Goal: Transaction & Acquisition: Book appointment/travel/reservation

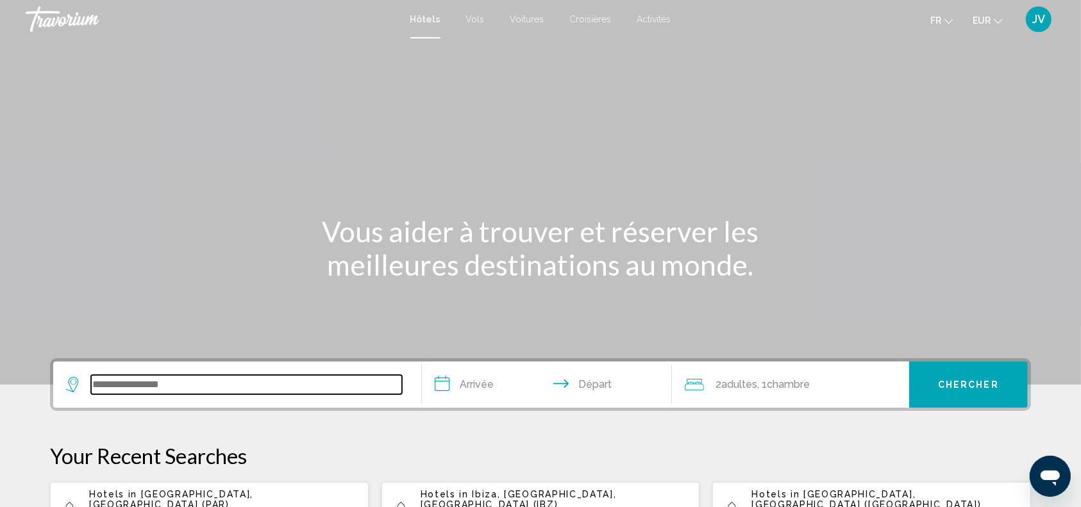
click at [141, 378] on input "Search widget" at bounding box center [246, 384] width 311 height 19
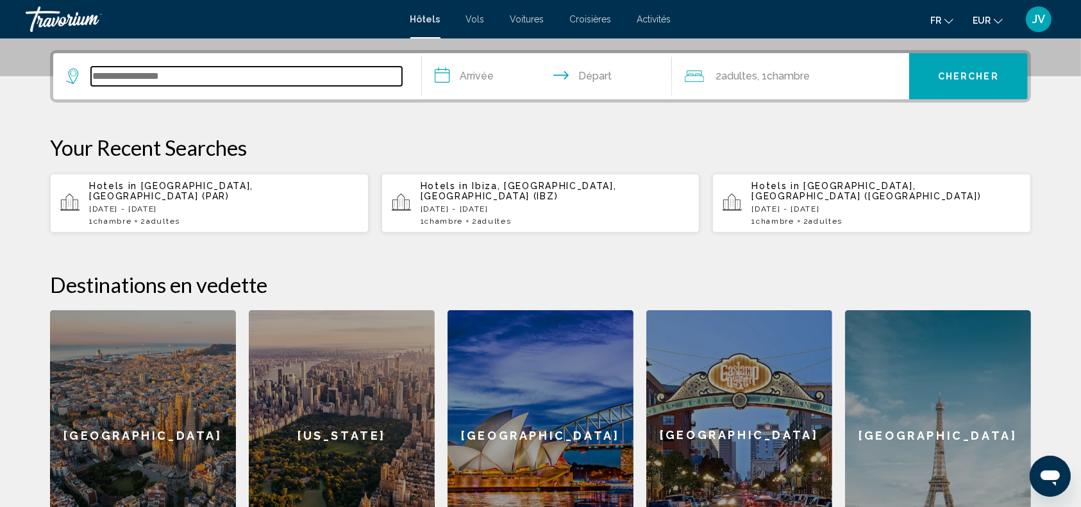
scroll to position [316, 0]
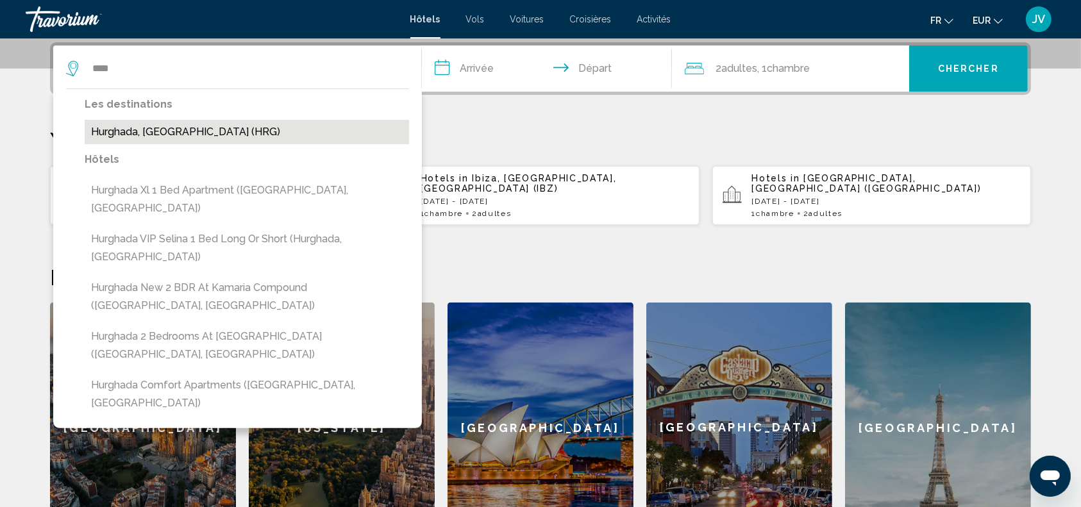
click at [185, 140] on button "Hurghada, [GEOGRAPHIC_DATA] (HRG)" at bounding box center [247, 132] width 324 height 24
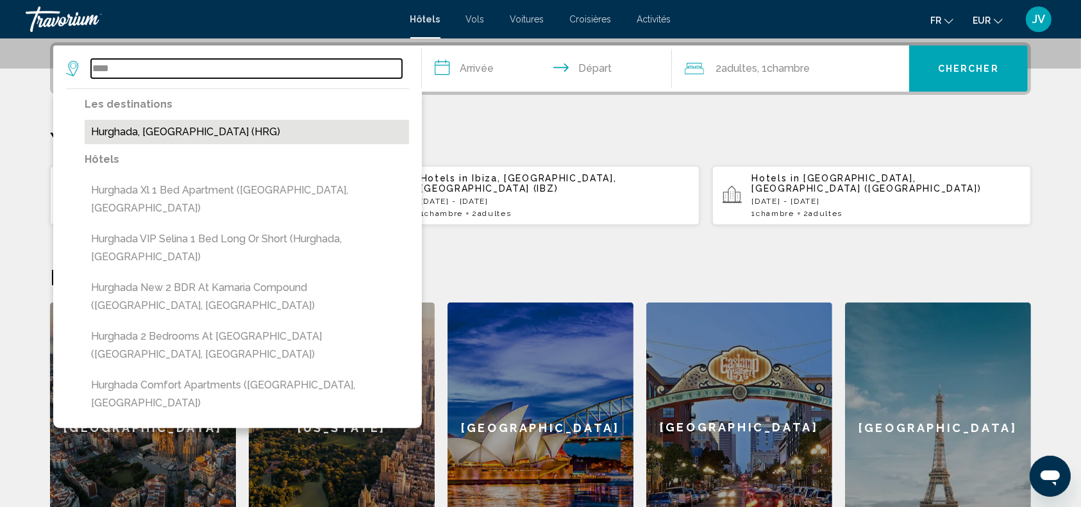
type input "**********"
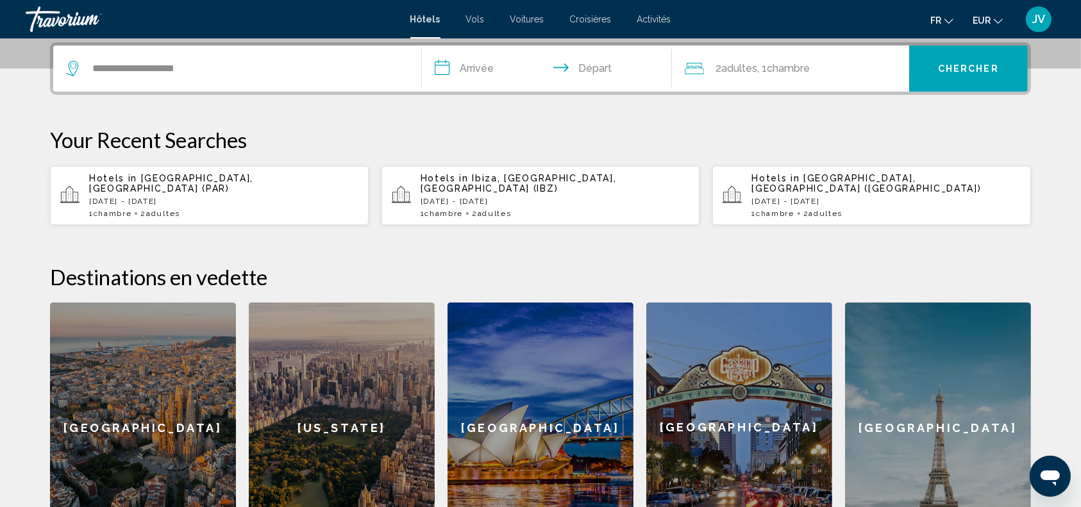
click at [491, 69] on input "**********" at bounding box center [549, 71] width 255 height 50
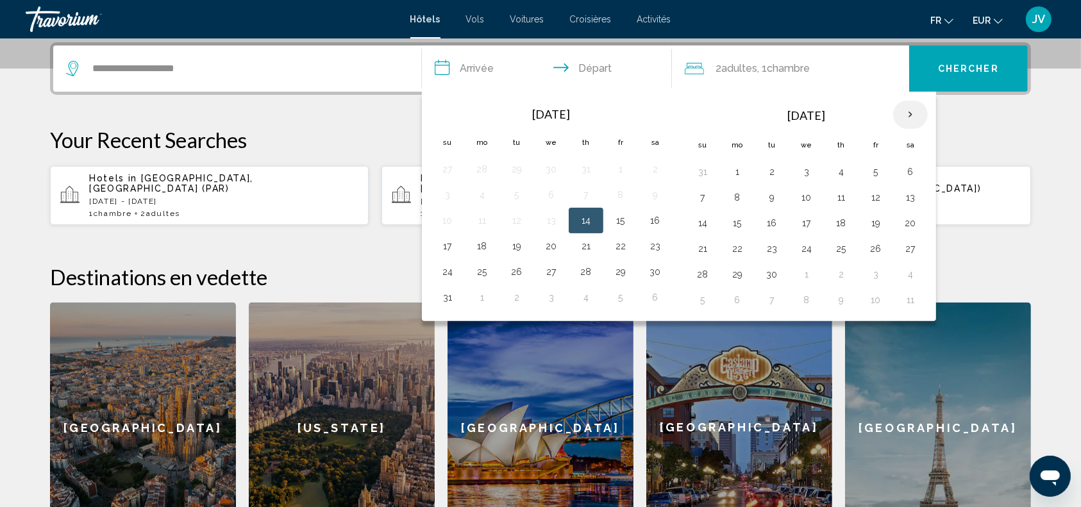
click at [910, 107] on th "Next month" at bounding box center [910, 115] width 35 height 28
click at [655, 196] on button "13" at bounding box center [655, 197] width 21 height 18
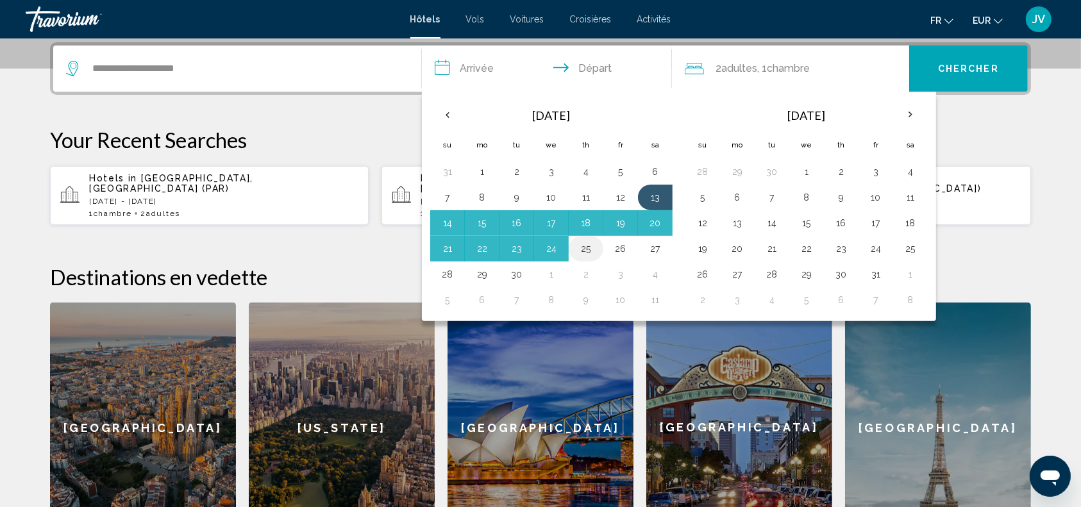
click at [579, 247] on button "25" at bounding box center [586, 249] width 21 height 18
type input "**********"
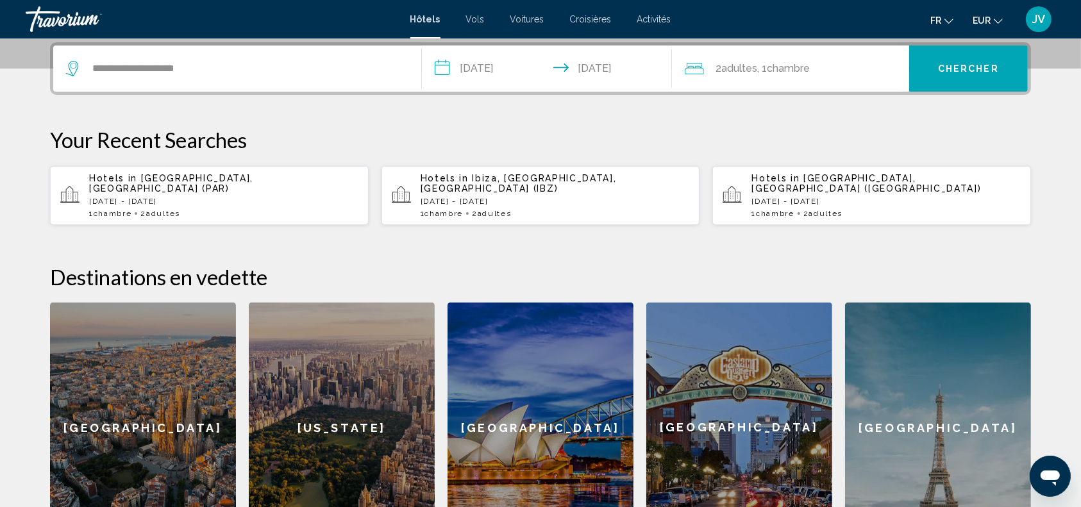
click at [923, 74] on button "Chercher" at bounding box center [968, 69] width 119 height 46
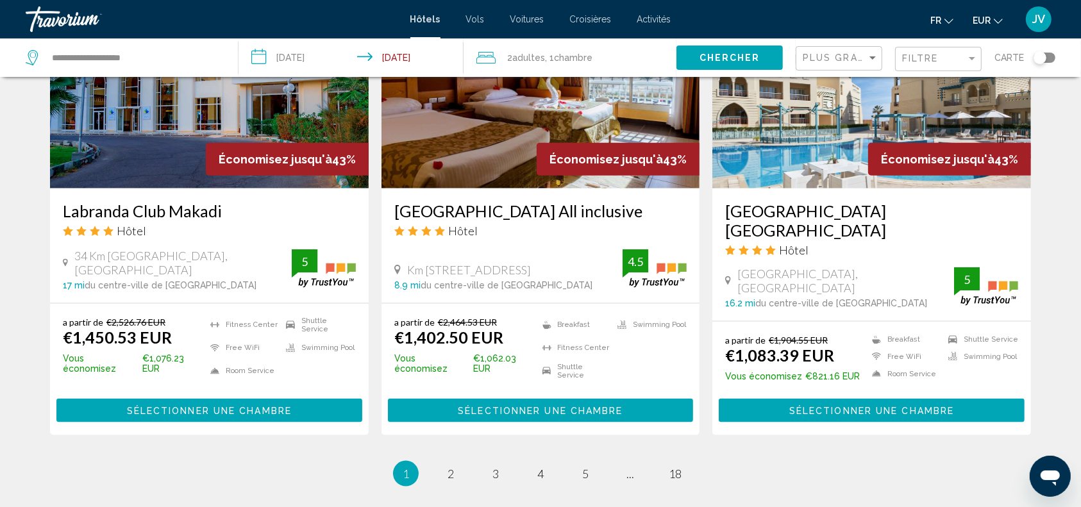
scroll to position [1606, 0]
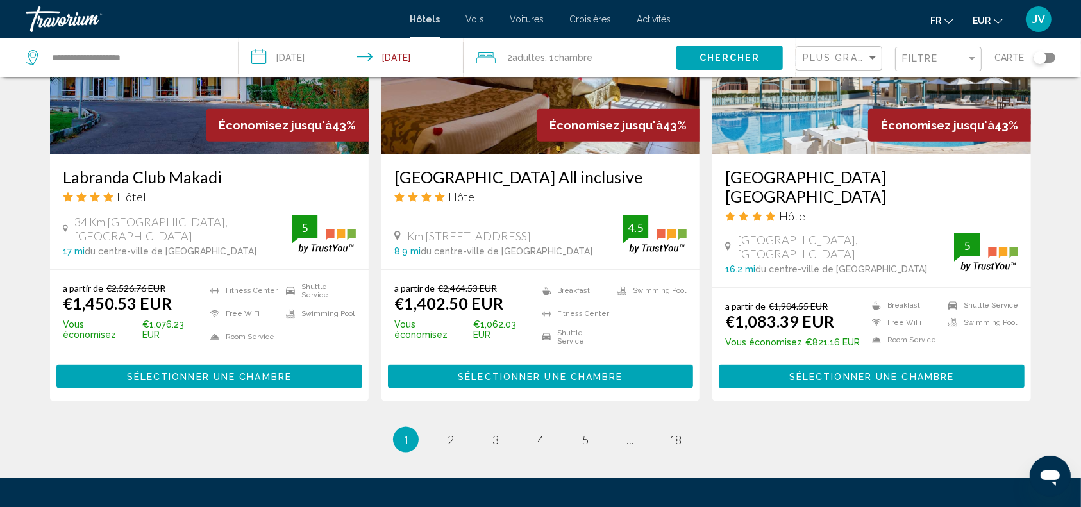
click at [912, 64] on div "Filtre" at bounding box center [940, 59] width 76 height 24
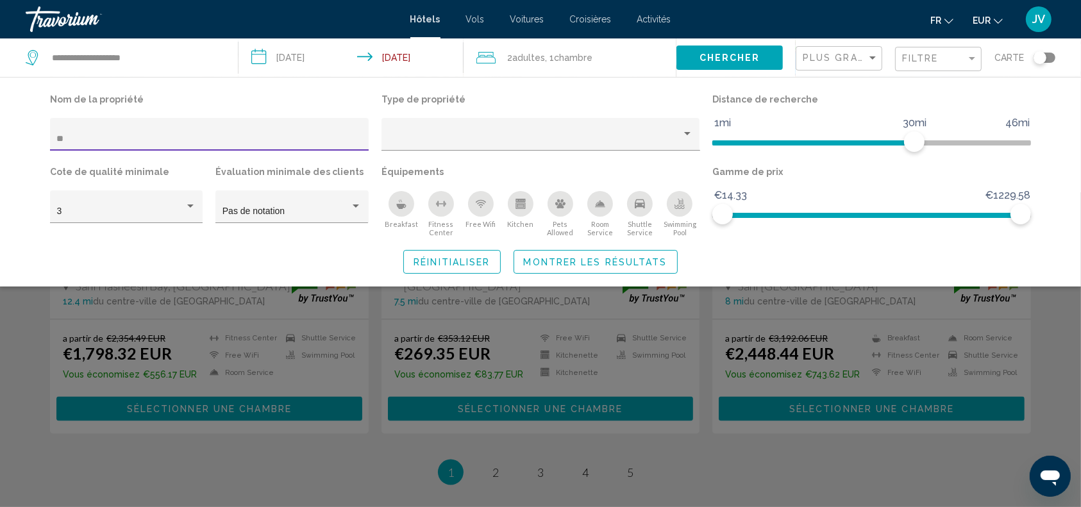
scroll to position [190, 0]
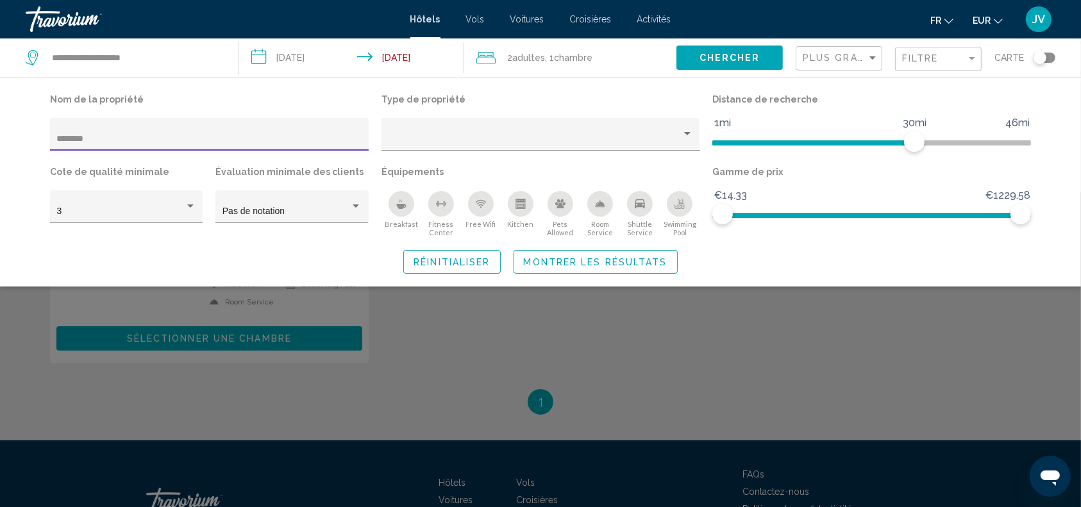
type input "********"
click at [606, 264] on span "Montrer les résultats" at bounding box center [596, 262] width 144 height 10
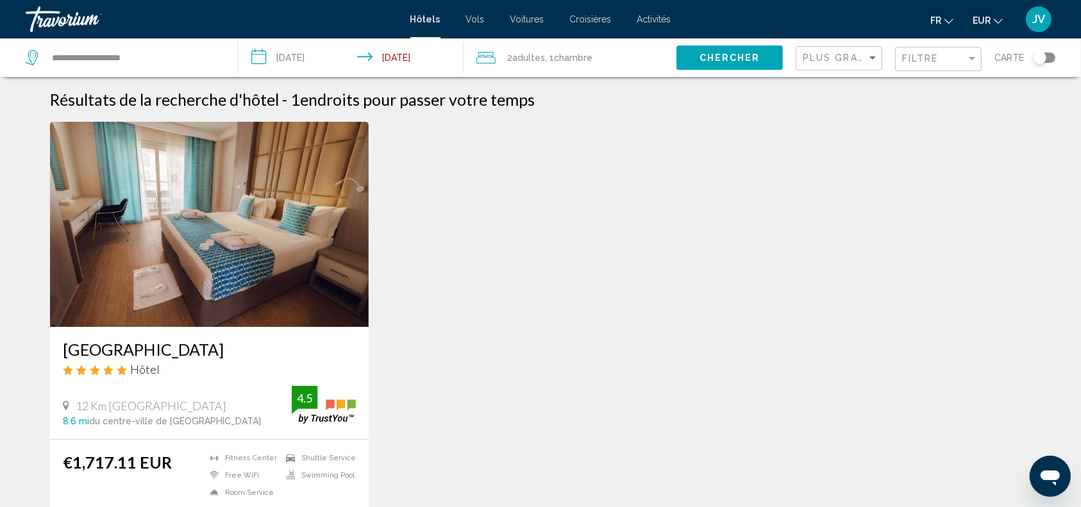
click at [297, 231] on img "Main content" at bounding box center [209, 224] width 319 height 205
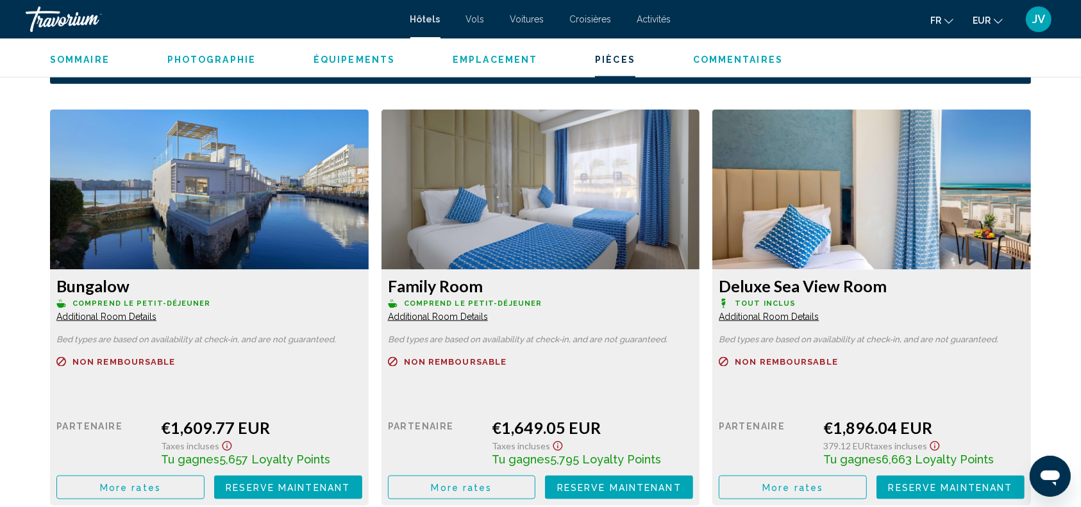
scroll to position [1671, 0]
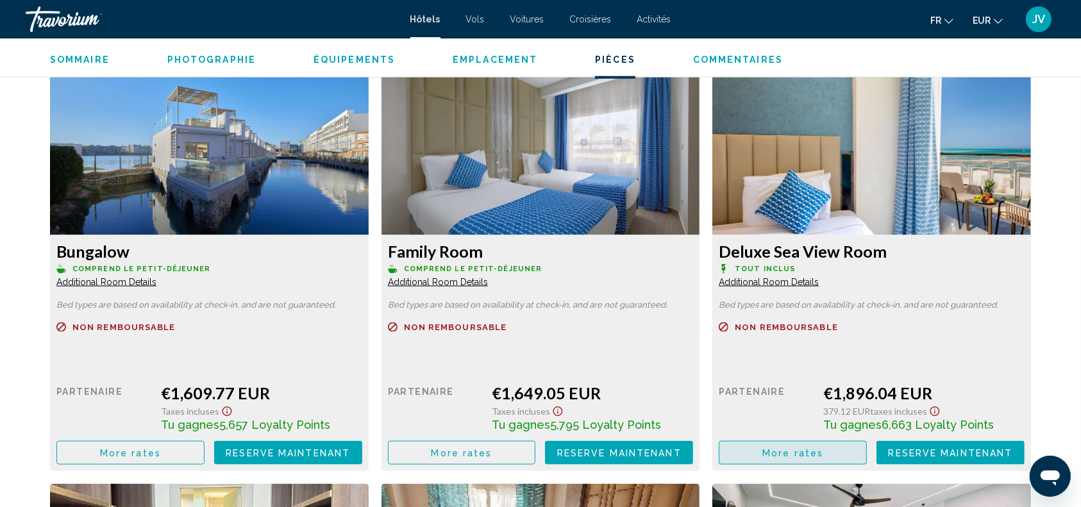
click at [801, 450] on span "More rates" at bounding box center [792, 453] width 61 height 10
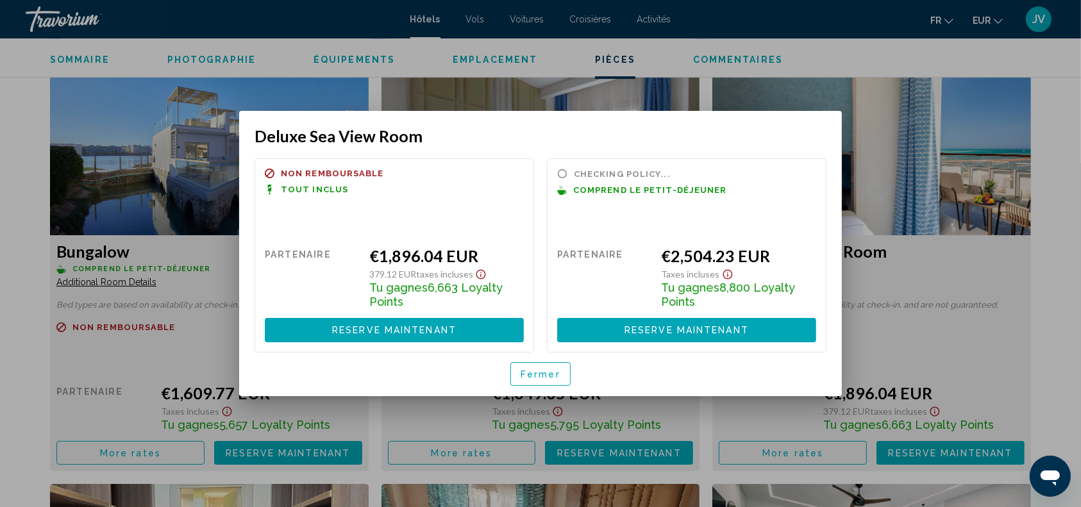
scroll to position [0, 0]
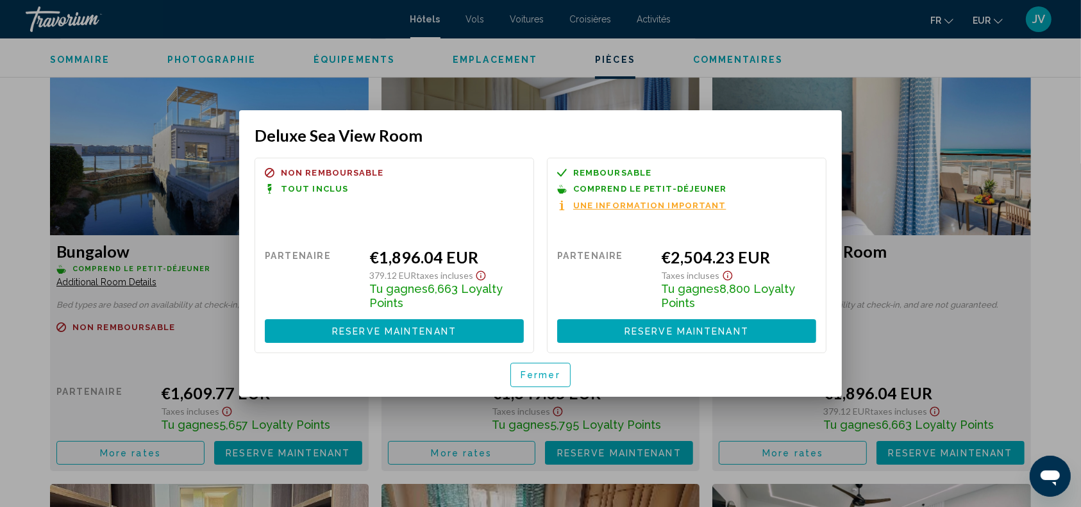
click at [1063, 294] on div at bounding box center [540, 253] width 1081 height 507
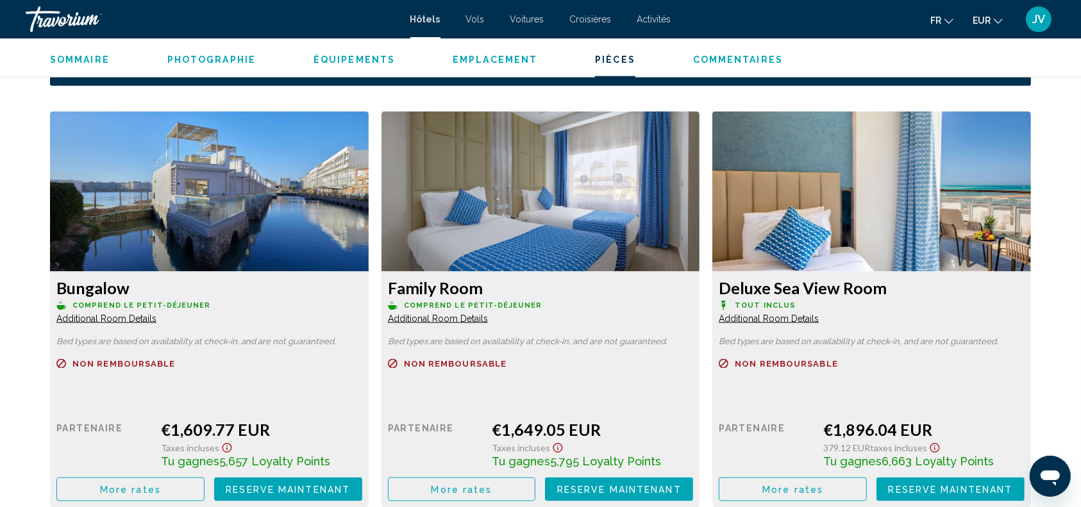
scroll to position [1600, 0]
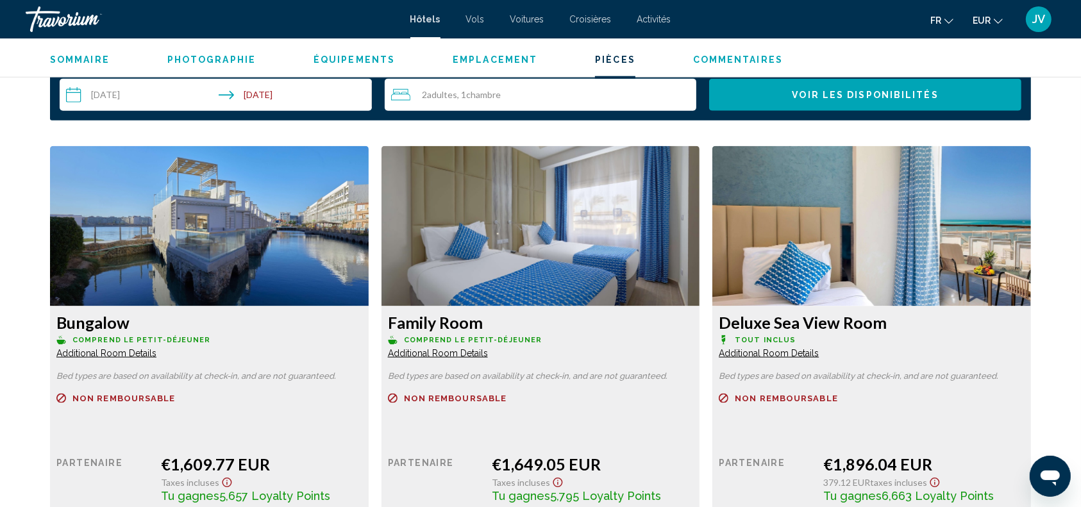
click at [122, 352] on span "Additional Room Details" at bounding box center [106, 353] width 100 height 10
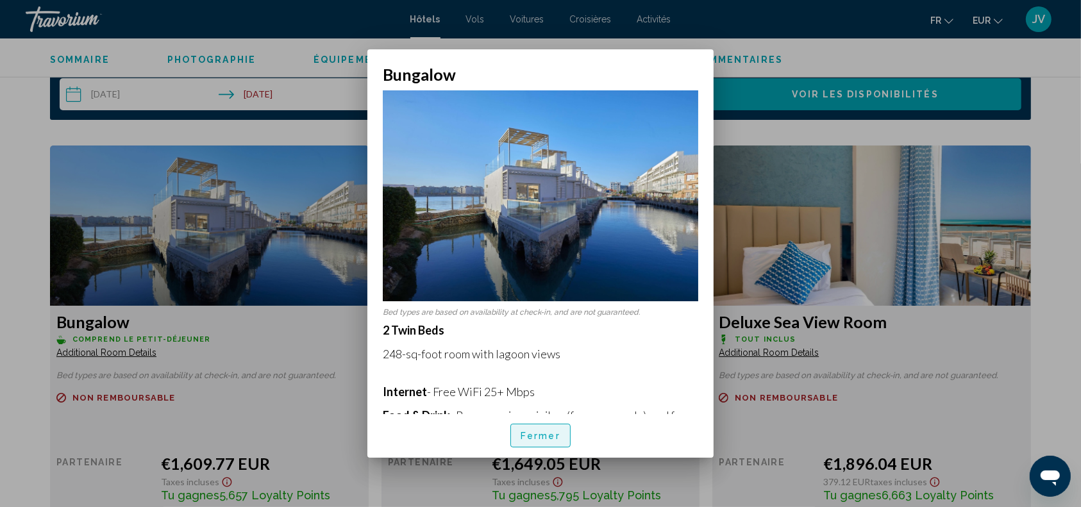
click at [538, 439] on span "Fermer" at bounding box center [541, 436] width 40 height 10
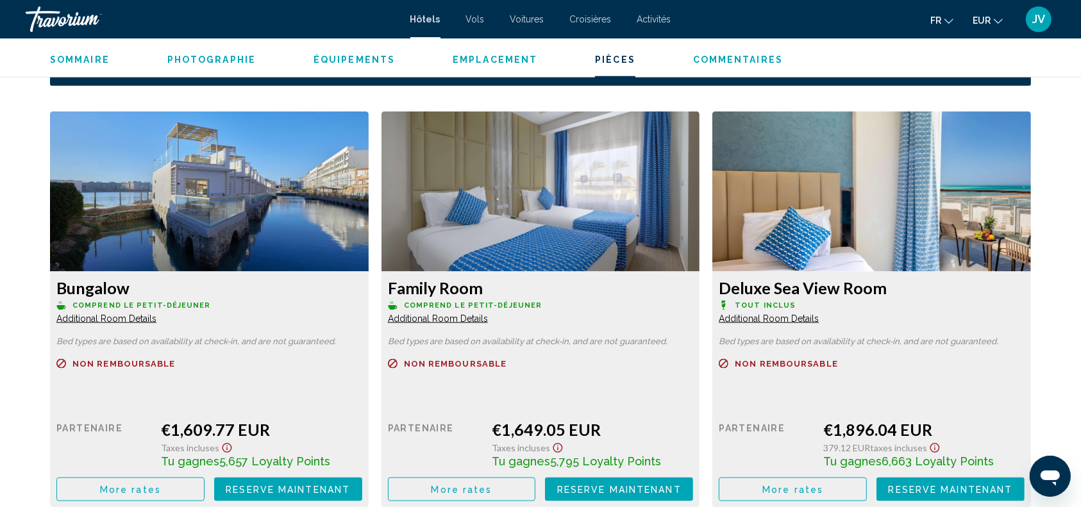
scroll to position [1669, 0]
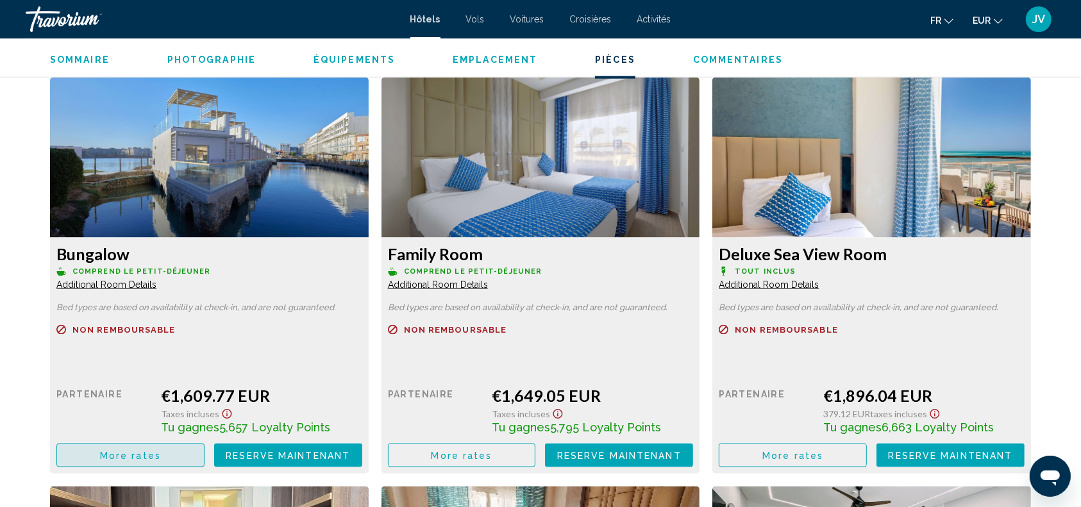
click at [158, 458] on span "More rates" at bounding box center [130, 456] width 61 height 10
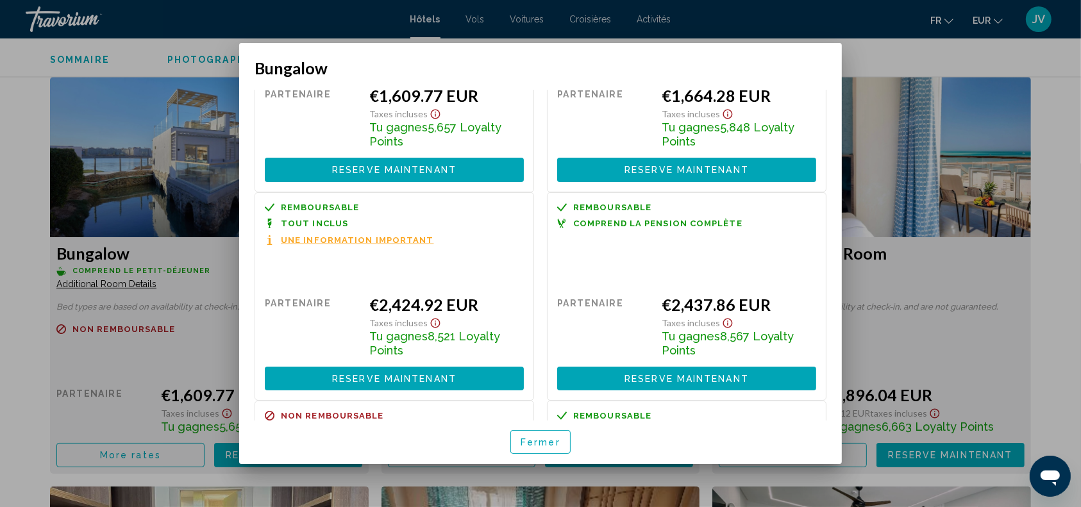
scroll to position [0, 0]
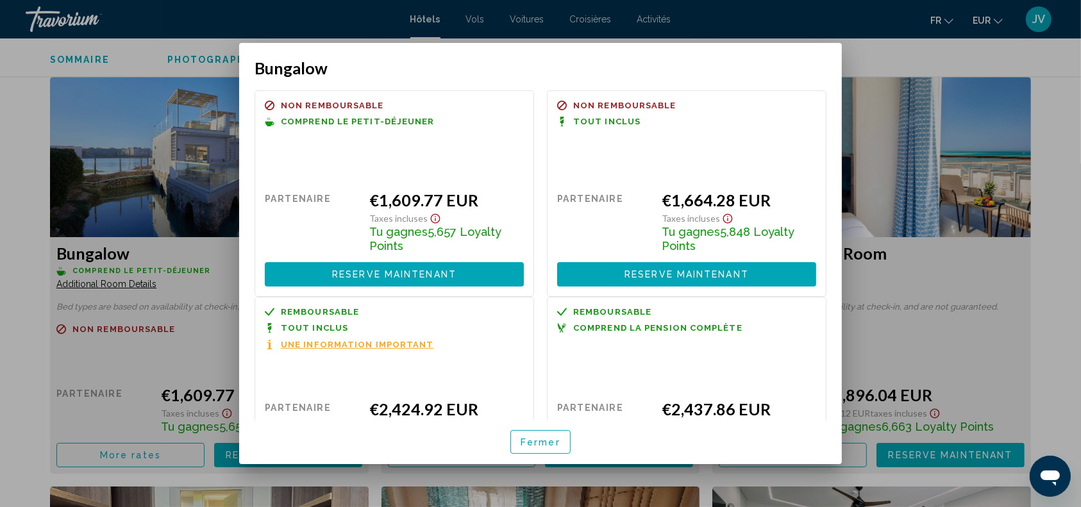
click at [126, 285] on div at bounding box center [540, 253] width 1081 height 507
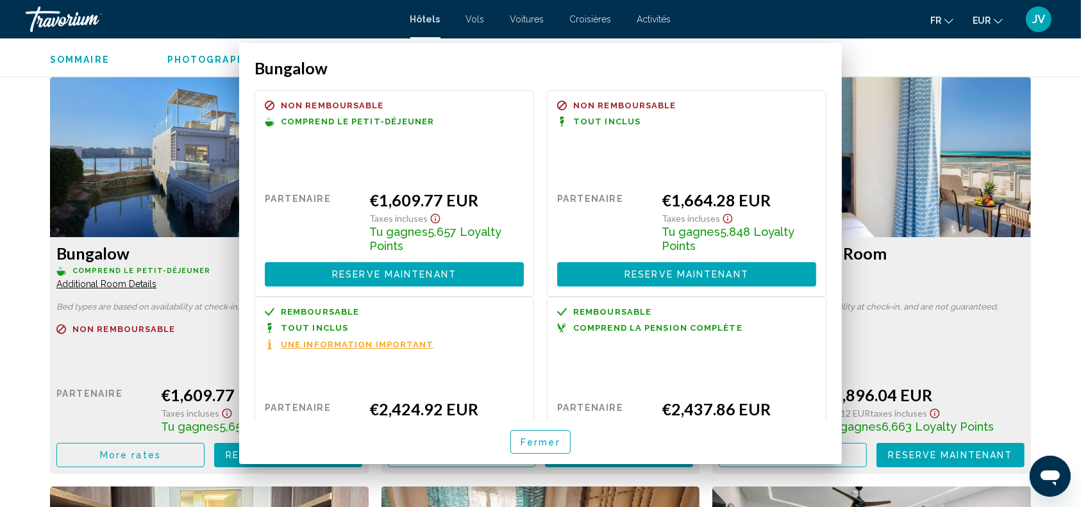
scroll to position [1669, 0]
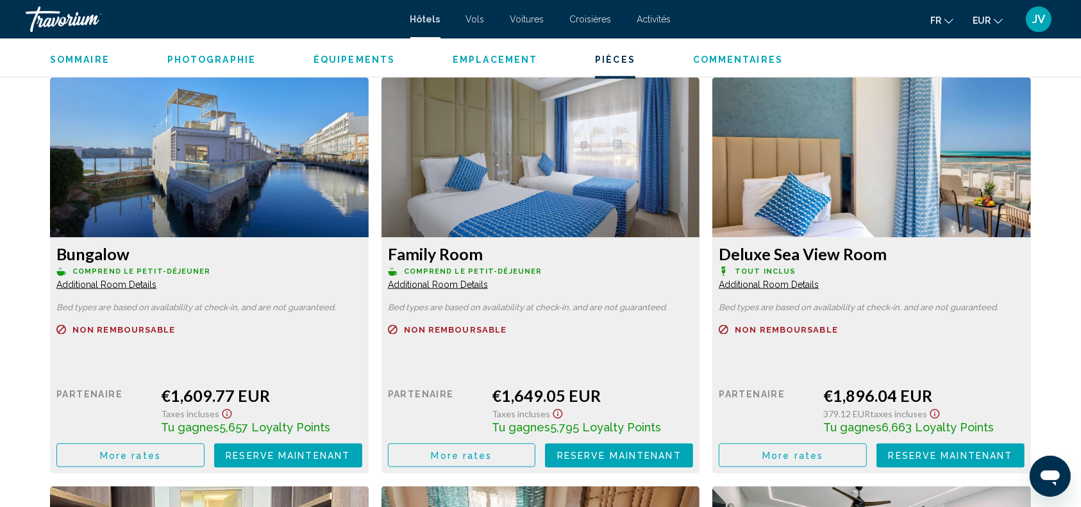
click at [126, 285] on span "Additional Room Details" at bounding box center [106, 284] width 100 height 10
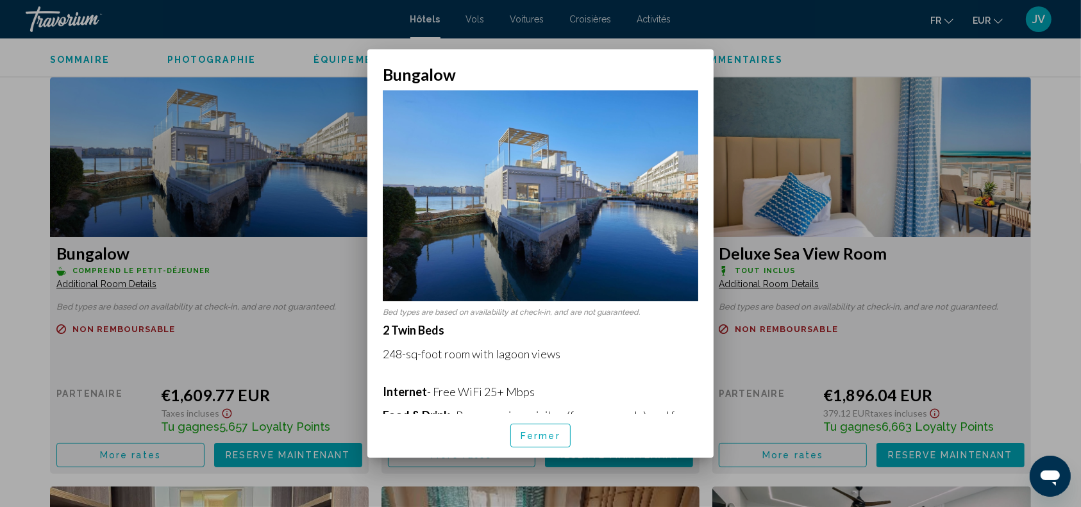
drag, startPoint x: 390, startPoint y: 341, endPoint x: 564, endPoint y: 351, distance: 174.0
click at [564, 351] on p "248-sq-foot room with lagoon views" at bounding box center [540, 354] width 315 height 14
click at [544, 431] on span "Fermer" at bounding box center [541, 436] width 40 height 10
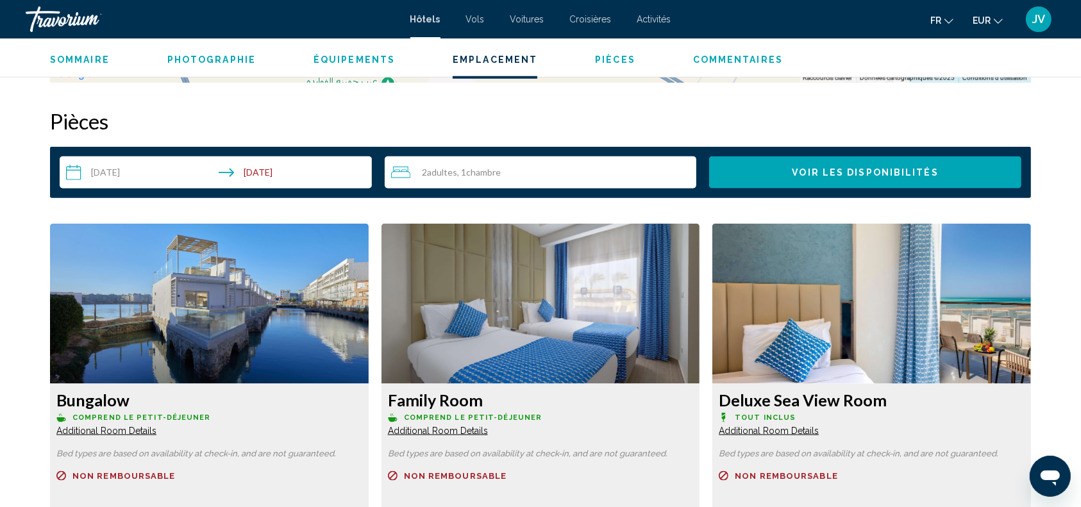
scroll to position [1478, 0]
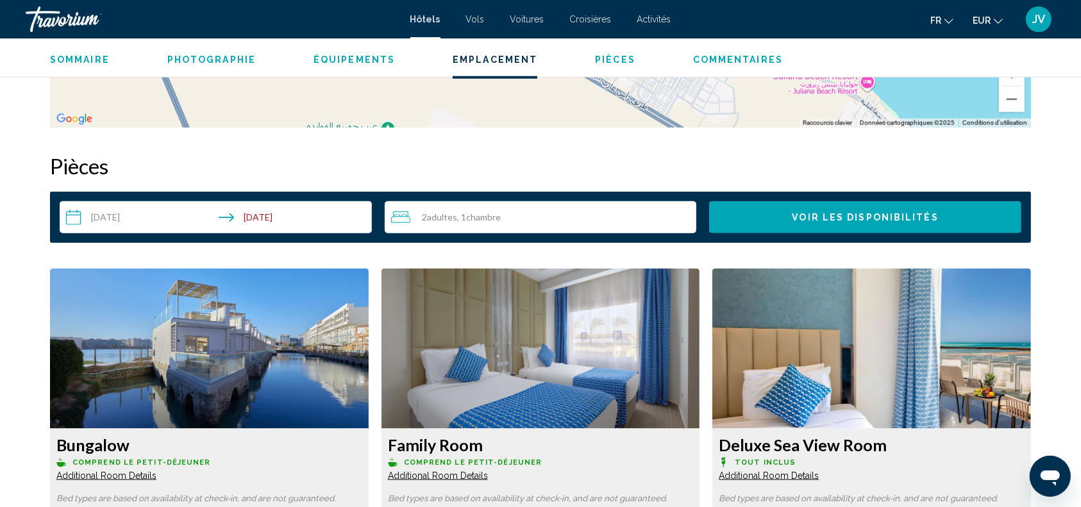
click at [215, 287] on img "Main content" at bounding box center [209, 349] width 319 height 160
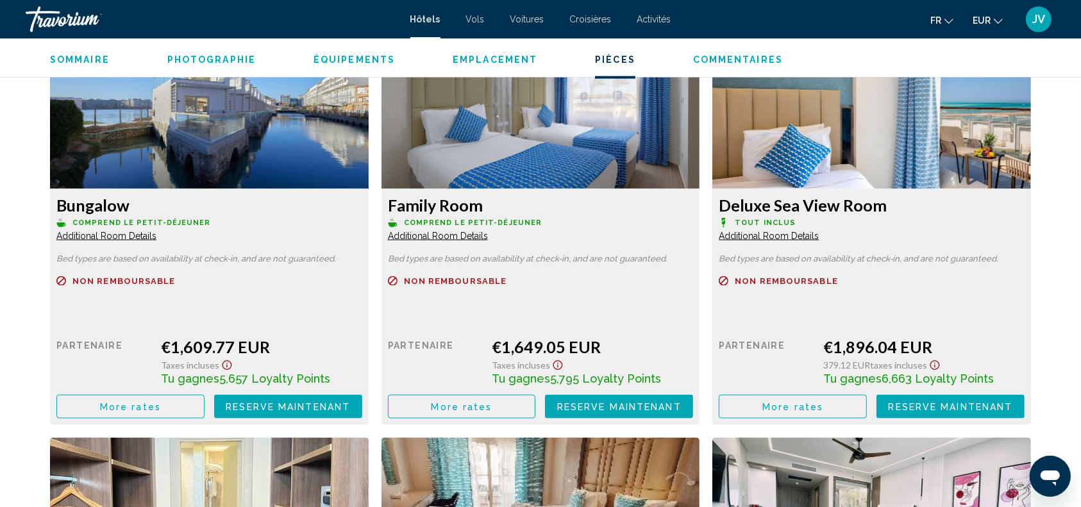
scroll to position [1740, 0]
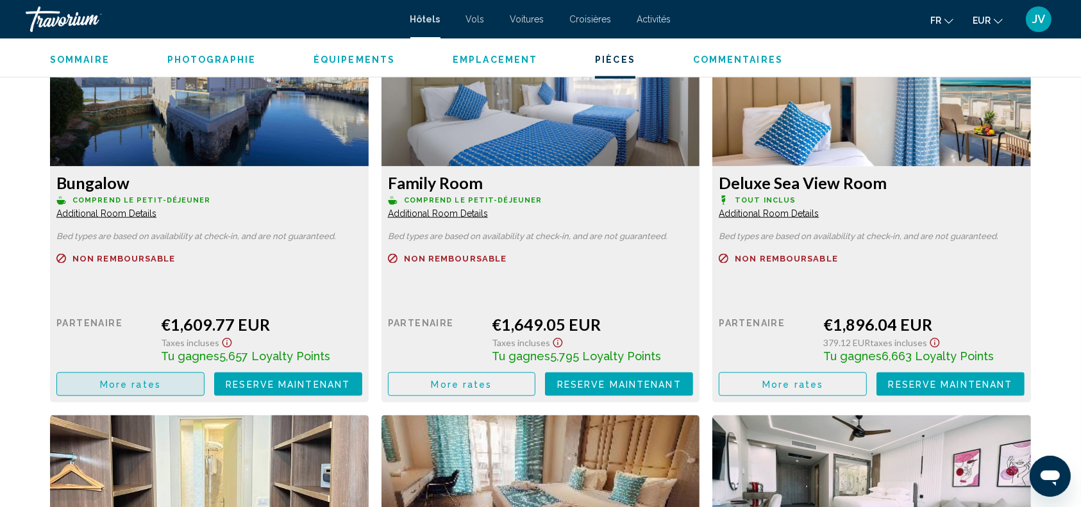
click at [132, 375] on button "More rates" at bounding box center [130, 384] width 148 height 24
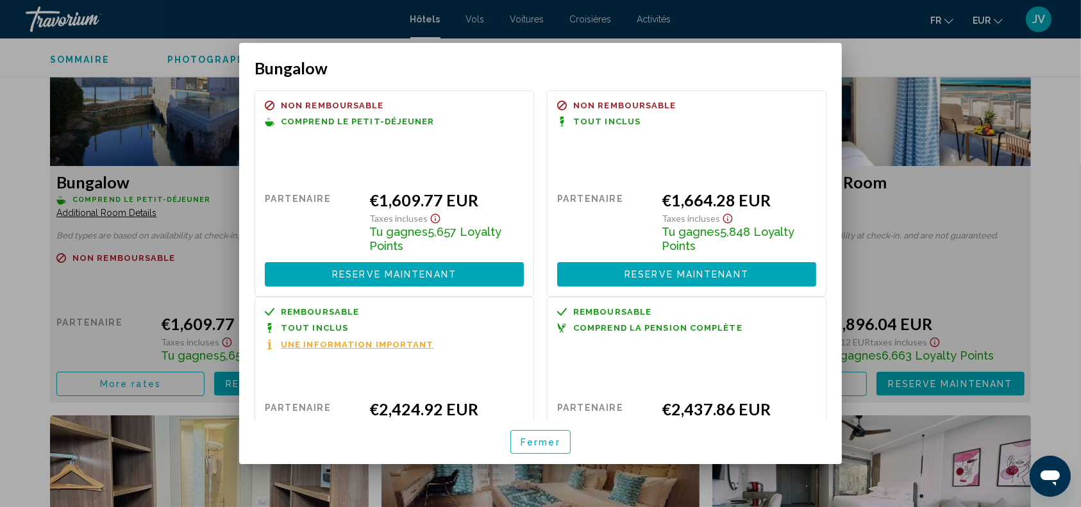
scroll to position [0, 0]
drag, startPoint x: 554, startPoint y: 437, endPoint x: 856, endPoint y: 301, distance: 331.1
click at [856, 301] on div "Bungalow Remboursable Non remboursable Non remboursable Comprend le petit-déjeu…" at bounding box center [540, 253] width 1081 height 507
click at [542, 437] on span "Fermer" at bounding box center [541, 442] width 40 height 10
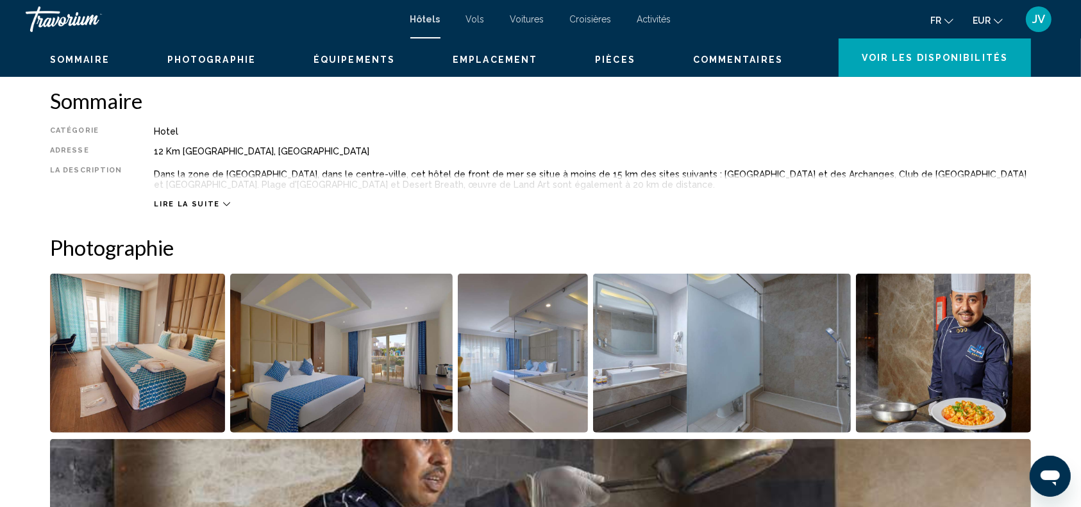
scroll to position [156, 0]
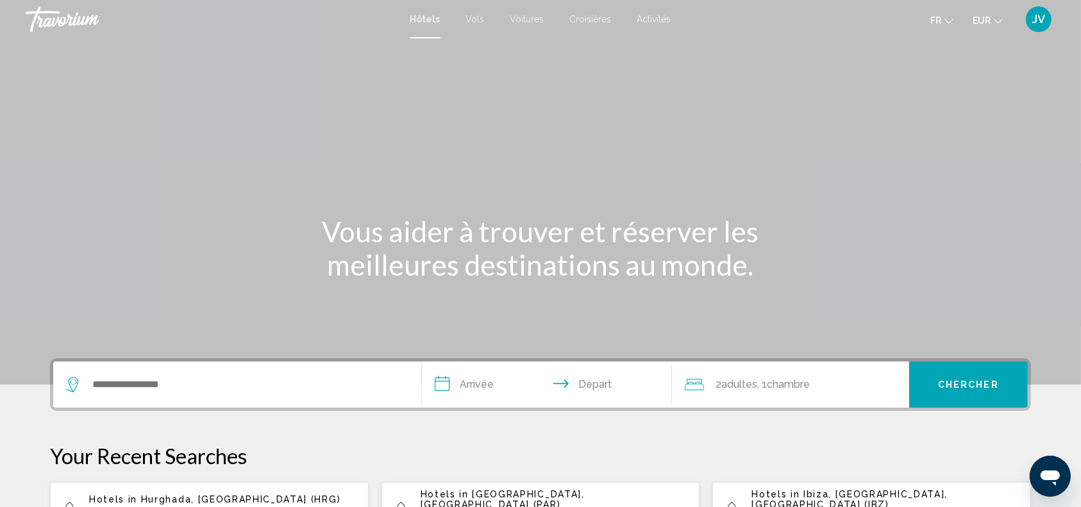
click at [237, 486] on app-hotels-recent-search "Hotels in [GEOGRAPHIC_DATA], [GEOGRAPHIC_DATA] (HRG) [DATE] - [DATE] 1 Chambre …" at bounding box center [209, 511] width 319 height 59
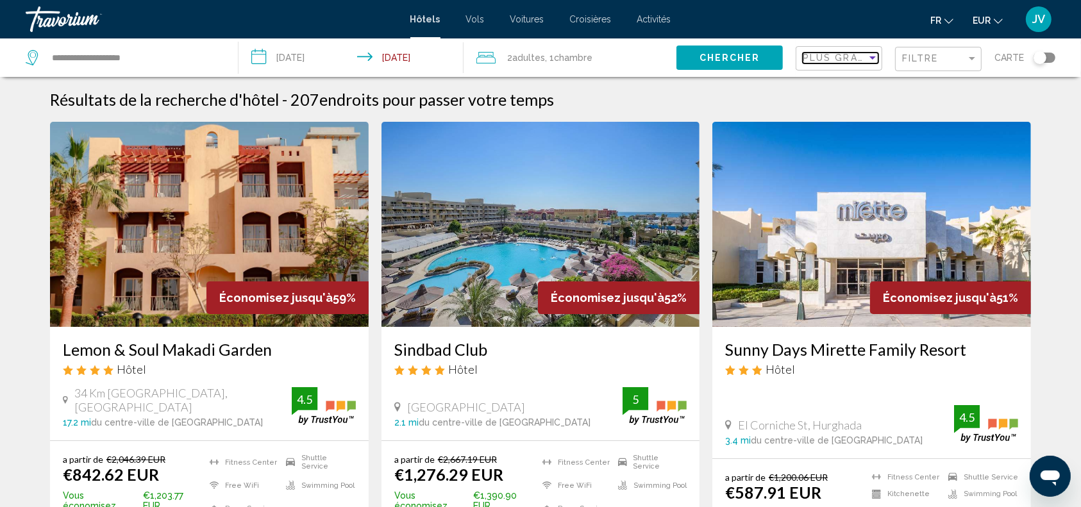
click at [829, 59] on span "Plus grandes économies" at bounding box center [879, 58] width 153 height 10
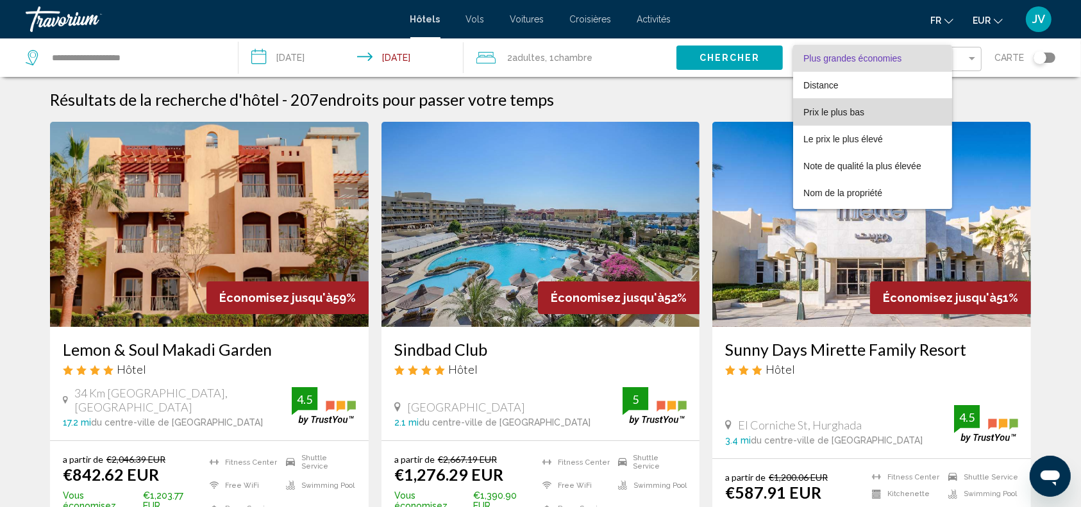
click at [845, 104] on span "Prix le plus bas" at bounding box center [872, 112] width 138 height 27
